Goal: Task Accomplishment & Management: Manage account settings

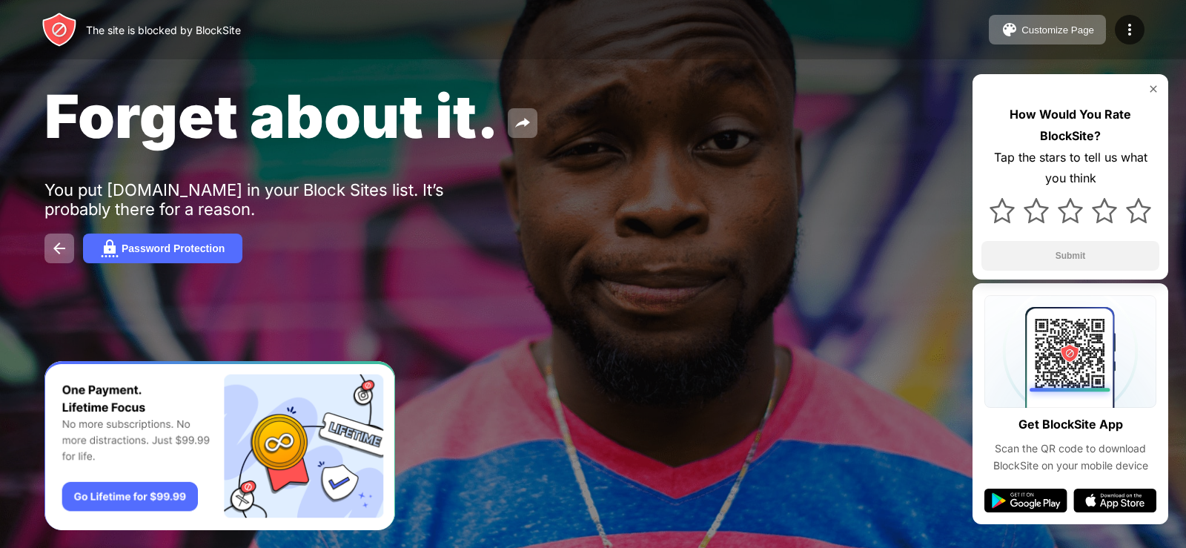
click at [1154, 91] on img at bounding box center [1153, 89] width 12 height 12
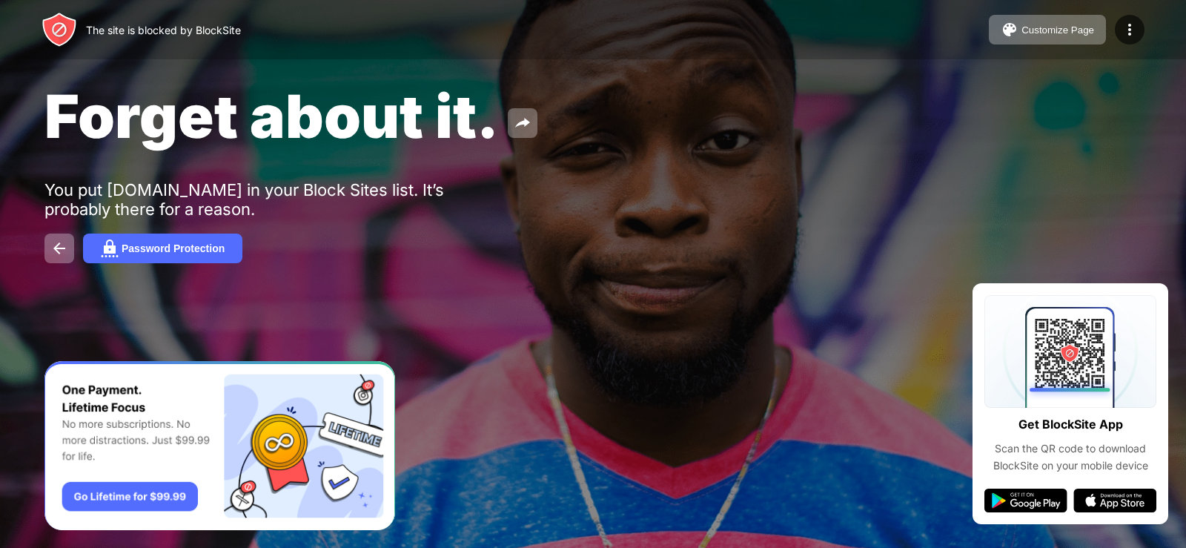
click at [786, 274] on div "Forget about it. You put youtube.com in your Block Sites list. It’s probably th…" at bounding box center [593, 171] width 1186 height 343
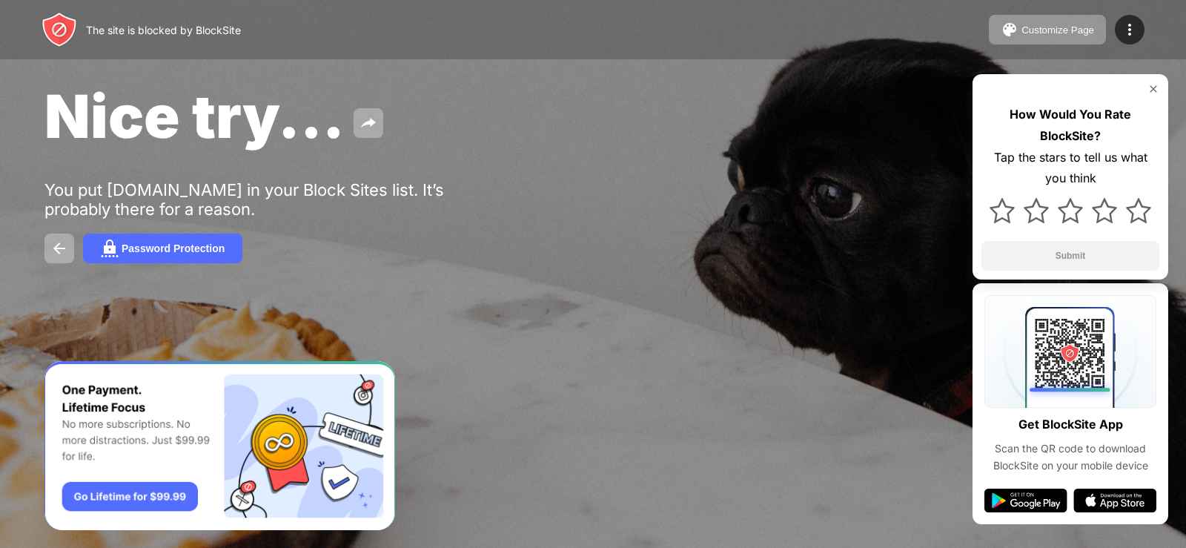
click at [1155, 87] on img at bounding box center [1153, 89] width 12 height 12
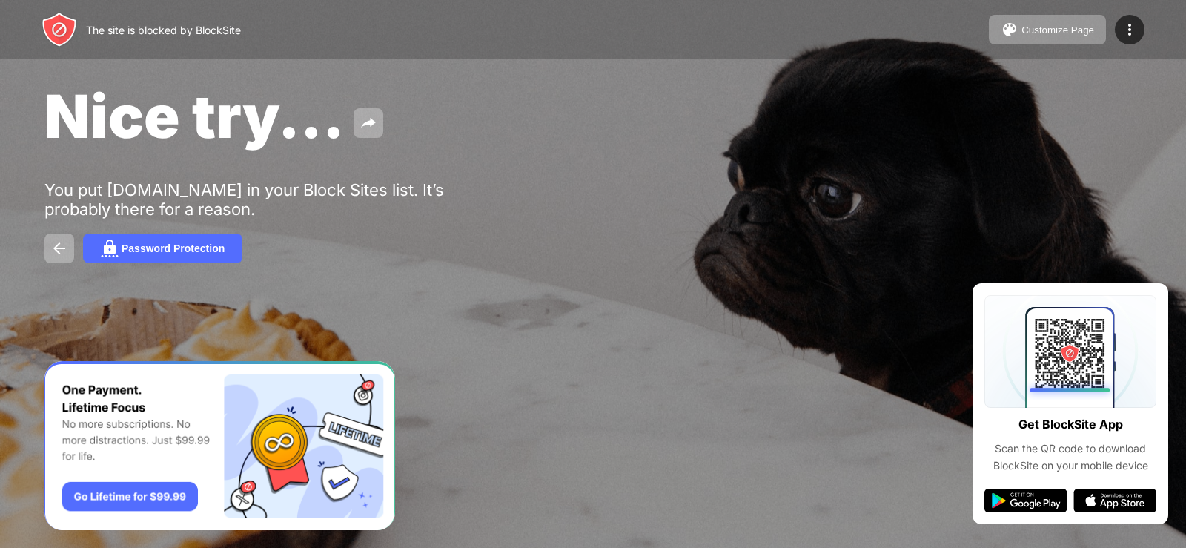
click at [728, 452] on div at bounding box center [593, 274] width 1186 height 548
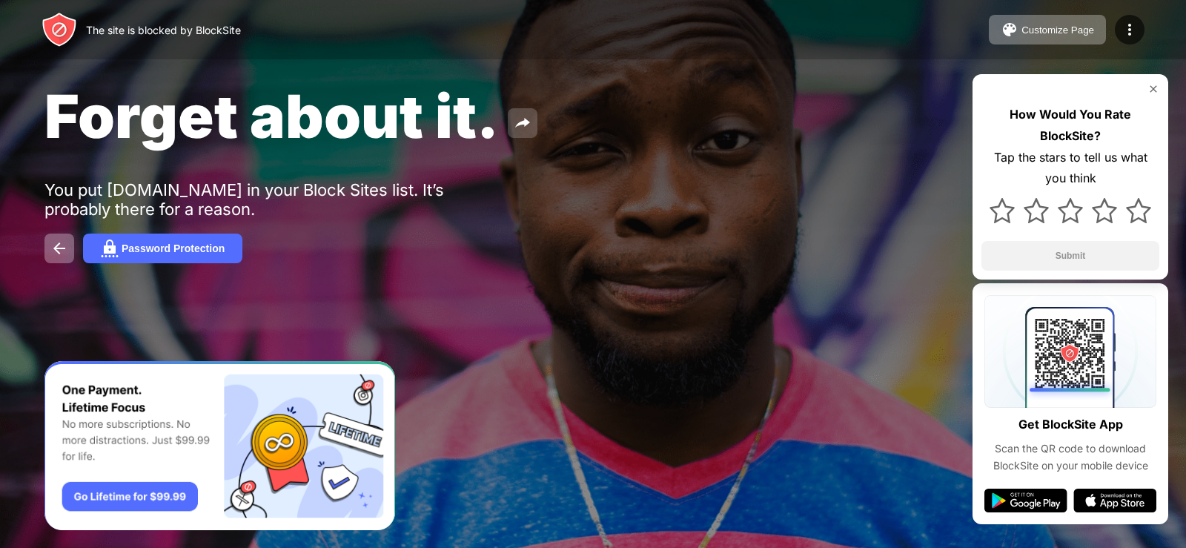
click at [523, 130] on img at bounding box center [523, 123] width 18 height 18
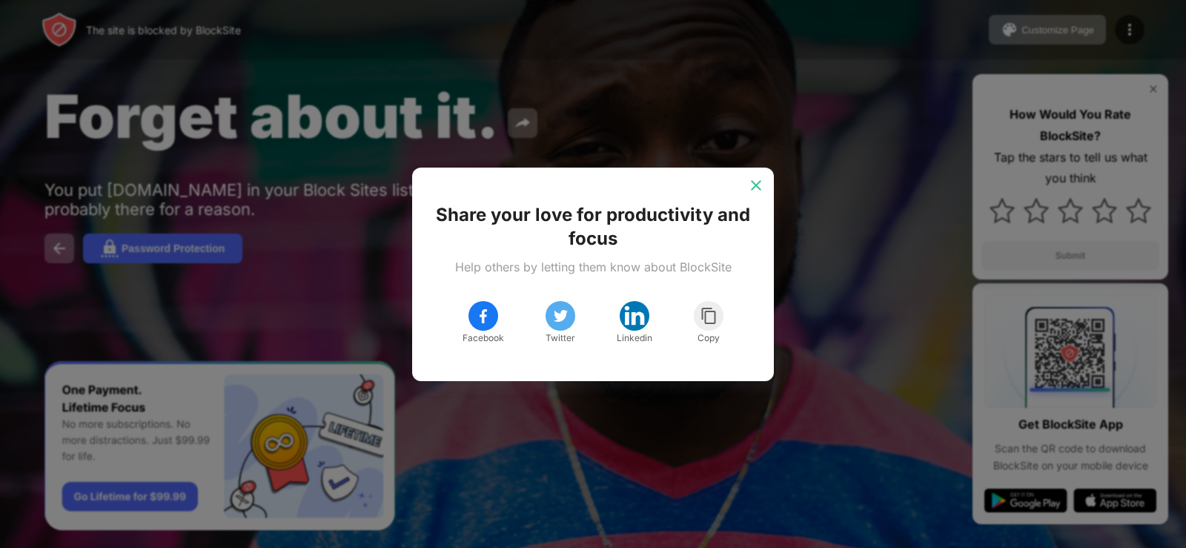
click at [761, 185] on img at bounding box center [756, 185] width 15 height 15
